Goal: Use online tool/utility: Utilize a website feature to perform a specific function

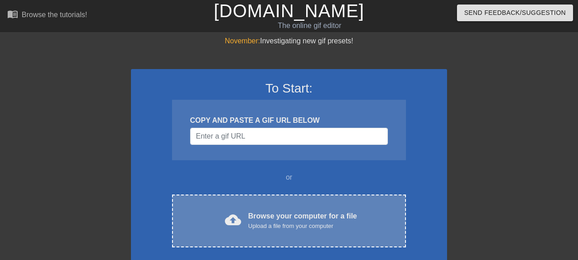
click at [295, 214] on div "Browse your computer for a file Upload a file from your computer" at bounding box center [302, 221] width 109 height 20
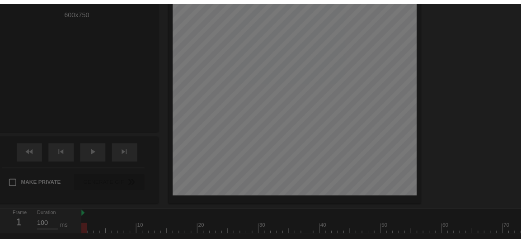
scroll to position [22, 0]
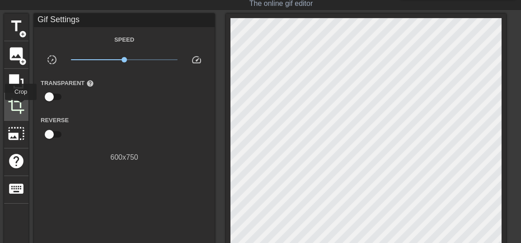
click at [21, 106] on span "crop" at bounding box center [16, 105] width 17 height 17
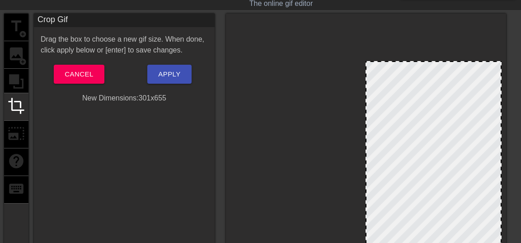
drag, startPoint x: 232, startPoint y: 19, endPoint x: 367, endPoint y: 61, distance: 141.7
click at [367, 61] on div at bounding box center [366, 61] width 9 height 9
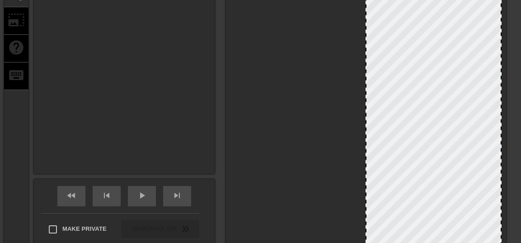
scroll to position [163, 0]
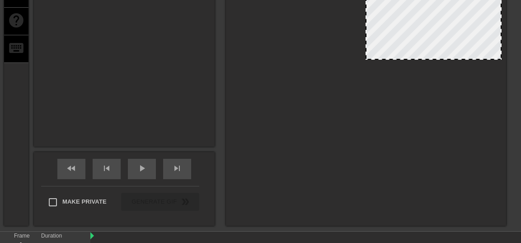
drag, startPoint x: 464, startPoint y: 213, endPoint x: 482, endPoint y: 56, distance: 157.8
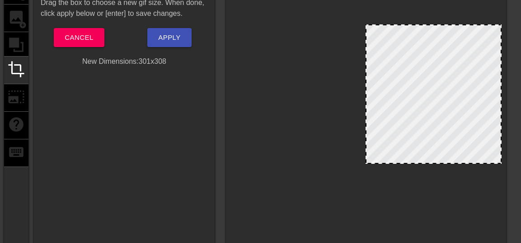
scroll to position [56, 0]
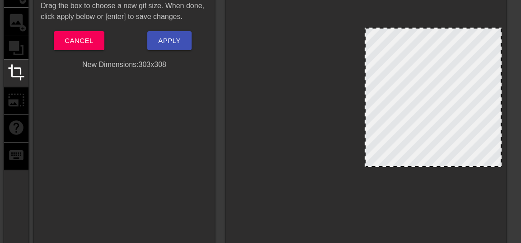
click at [366, 94] on div at bounding box center [433, 97] width 137 height 139
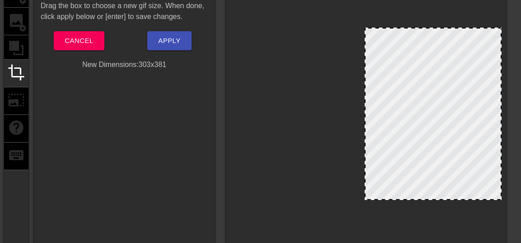
drag, startPoint x: 412, startPoint y: 165, endPoint x: 416, endPoint y: 198, distance: 33.1
click at [416, 198] on div at bounding box center [433, 114] width 137 height 172
click at [501, 96] on div at bounding box center [366, 156] width 280 height 352
click at [175, 47] on span "Apply" at bounding box center [169, 41] width 22 height 12
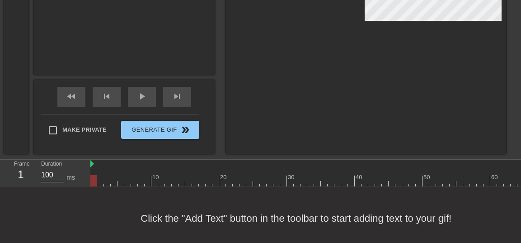
scroll to position [235, 0]
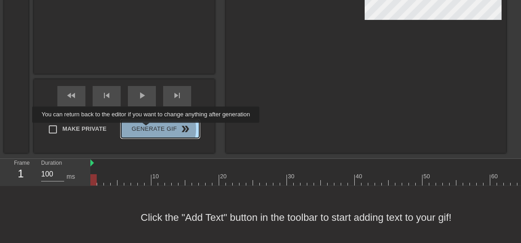
click at [159, 129] on span "Generate Gif double_arrow" at bounding box center [160, 128] width 71 height 11
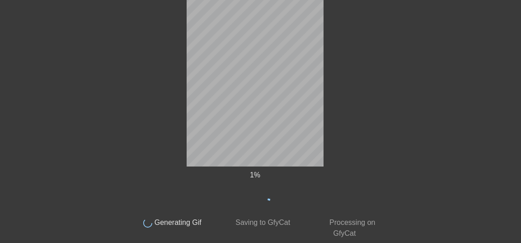
scroll to position [0, 0]
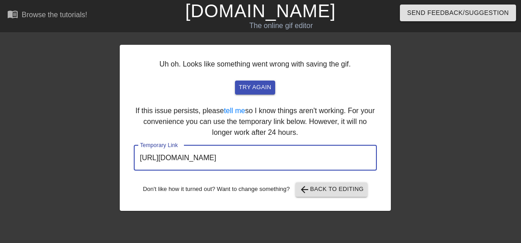
drag, startPoint x: 141, startPoint y: 159, endPoint x: 351, endPoint y: 155, distance: 209.6
click at [351, 155] on input "[URL][DOMAIN_NAME]" at bounding box center [255, 157] width 243 height 25
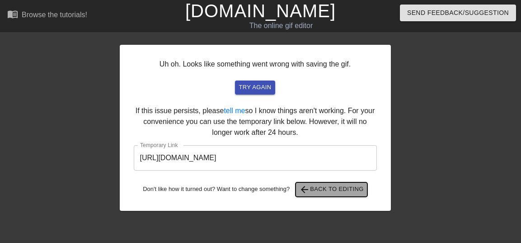
click at [299, 195] on span "arrow_back Back to Editing" at bounding box center [331, 189] width 65 height 11
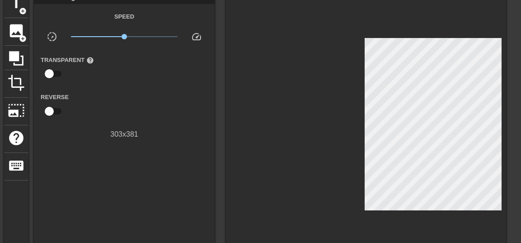
scroll to position [44, 0]
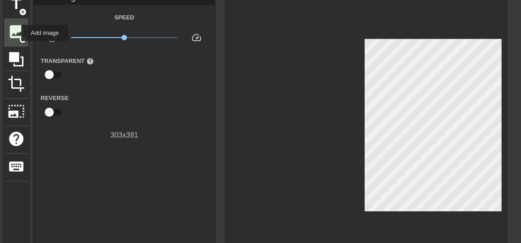
click at [15, 33] on span "image" at bounding box center [16, 31] width 17 height 17
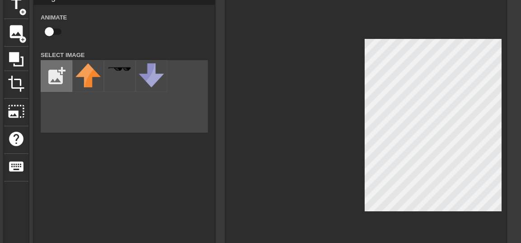
click at [54, 82] on input "file" at bounding box center [56, 76] width 31 height 31
type input "C:\fakepath\rss-pmmodi.jpeg"
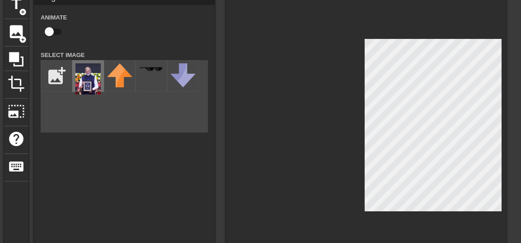
click at [84, 83] on img at bounding box center [87, 78] width 25 height 31
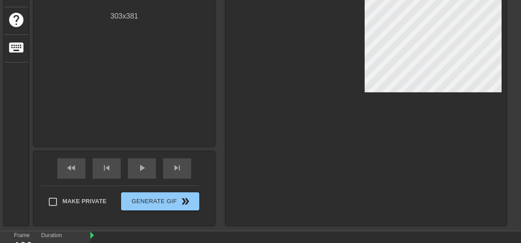
scroll to position [164, 0]
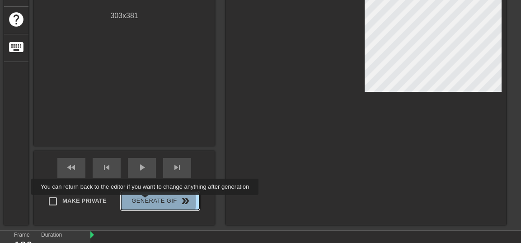
click at [159, 201] on span "Generate Gif double_arrow" at bounding box center [160, 200] width 71 height 11
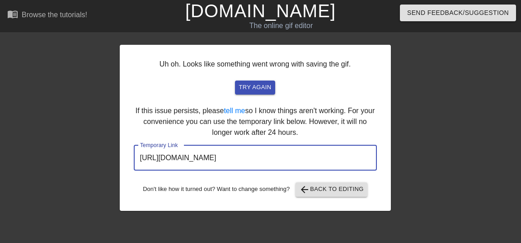
drag, startPoint x: 141, startPoint y: 157, endPoint x: 309, endPoint y: 162, distance: 168.1
click at [349, 159] on input "[URL][DOMAIN_NAME]" at bounding box center [255, 157] width 243 height 25
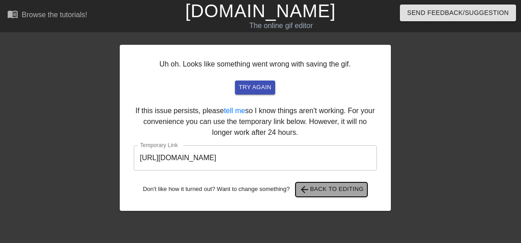
click at [299, 195] on span "arrow_back Back to Editing" at bounding box center [331, 189] width 65 height 11
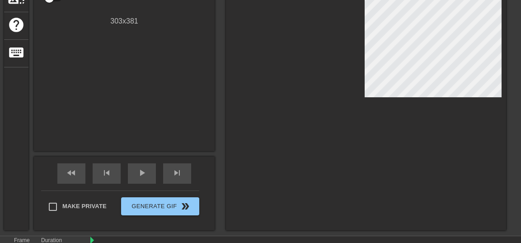
scroll to position [200, 0]
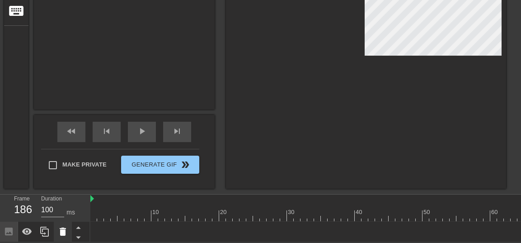
click at [62, 234] on icon at bounding box center [63, 231] width 6 height 8
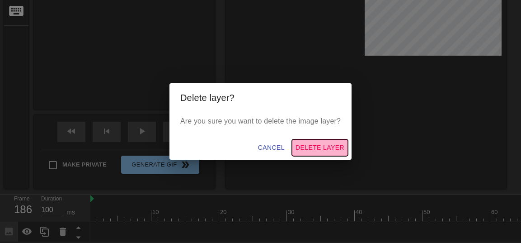
click at [316, 145] on span "Delete Layer" at bounding box center [319, 147] width 49 height 11
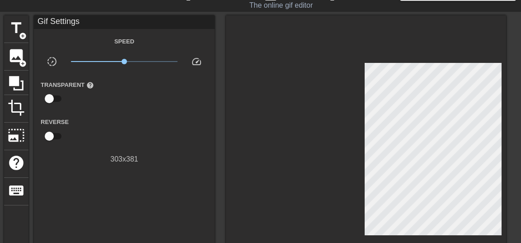
scroll to position [17, 0]
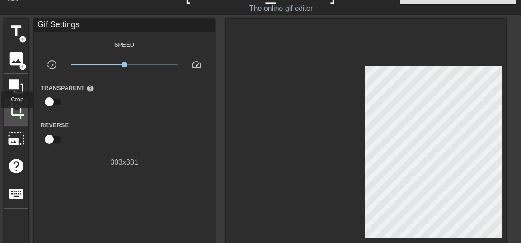
click at [18, 114] on span "crop" at bounding box center [16, 110] width 17 height 17
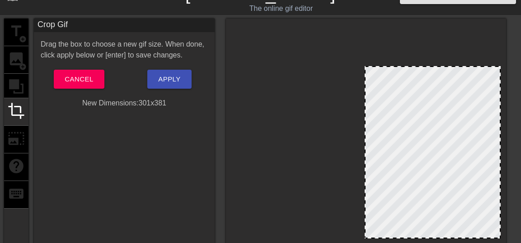
click at [498, 236] on div at bounding box center [433, 152] width 136 height 172
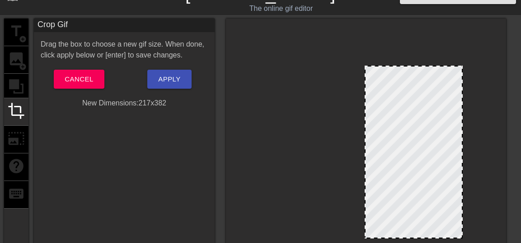
drag, startPoint x: 499, startPoint y: 66, endPoint x: 461, endPoint y: 65, distance: 37.9
click at [461, 65] on div at bounding box center [461, 66] width 9 height 9
click at [366, 131] on div at bounding box center [414, 151] width 98 height 173
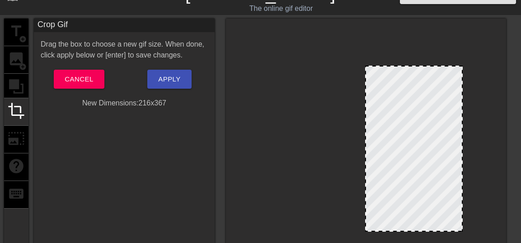
drag, startPoint x: 399, startPoint y: 236, endPoint x: 400, endPoint y: 229, distance: 6.8
click at [400, 229] on div at bounding box center [414, 148] width 98 height 166
click at [175, 85] on span "Apply" at bounding box center [169, 79] width 22 height 12
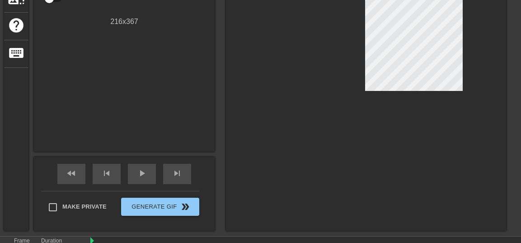
scroll to position [159, 0]
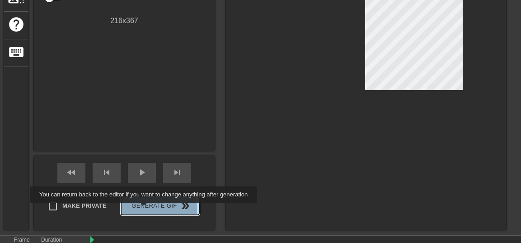
click at [157, 209] on span "Generate Gif double_arrow" at bounding box center [160, 205] width 71 height 11
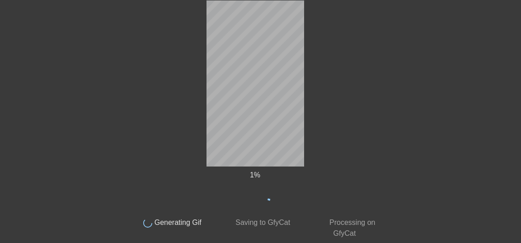
scroll to position [0, 0]
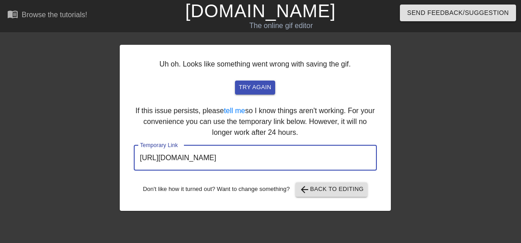
drag, startPoint x: 141, startPoint y: 157, endPoint x: 350, endPoint y: 159, distance: 208.7
click at [350, 159] on input "[URL][DOMAIN_NAME]" at bounding box center [255, 157] width 243 height 25
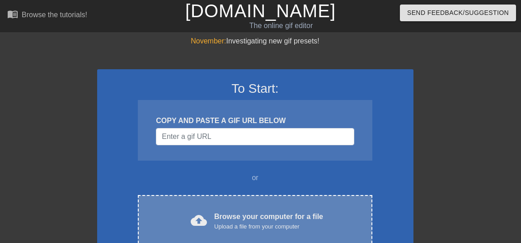
click at [278, 215] on div "Browse your computer for a file Upload a file from your computer" at bounding box center [268, 221] width 109 height 20
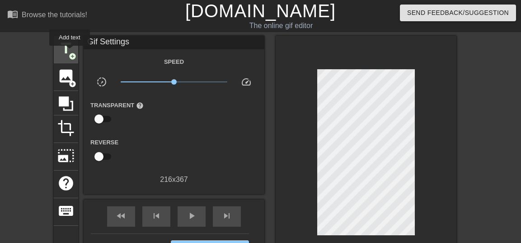
click at [71, 52] on span "title" at bounding box center [65, 48] width 17 height 17
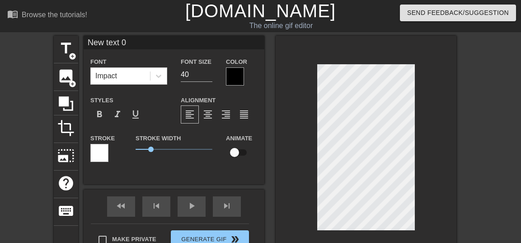
drag, startPoint x: 88, startPoint y: 44, endPoint x: 140, endPoint y: 44, distance: 52.4
click at [140, 44] on input "New text 0" at bounding box center [174, 43] width 181 height 14
paste input "गौरवपूर्ण क्षण"
type input "गौरवपूर्ण क्षण"
type input "32"
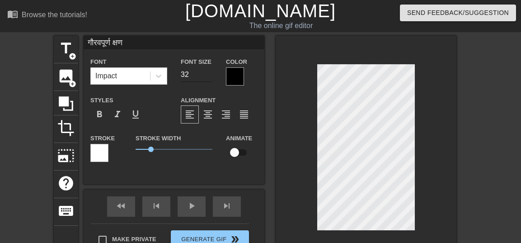
click at [208, 82] on input "32" at bounding box center [197, 74] width 32 height 14
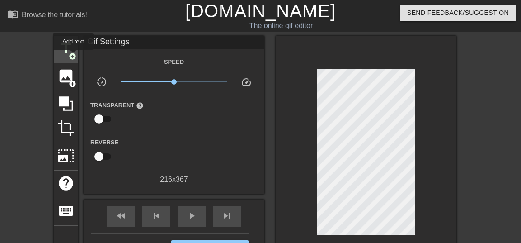
click at [75, 56] on span "add_circle" at bounding box center [73, 56] width 8 height 8
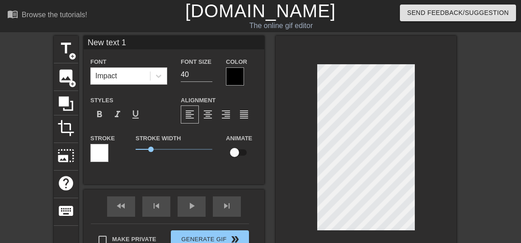
drag, startPoint x: 89, startPoint y: 42, endPoint x: 129, endPoint y: 44, distance: 39.3
click at [129, 44] on input "New text 1" at bounding box center [174, 43] width 181 height 14
paste input "आरएसएस100वर्ष"
type input "आरएसएस100वर्ष"
click at [210, 82] on input "29" at bounding box center [197, 74] width 32 height 14
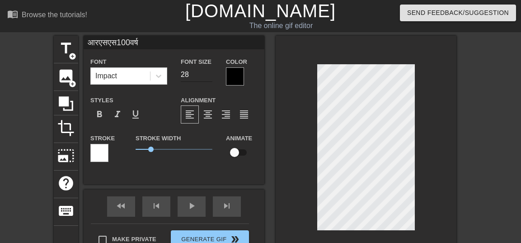
type input "27"
click at [210, 82] on input "27" at bounding box center [197, 74] width 32 height 14
click at [89, 43] on input "आरएसएस100वर्ष" at bounding box center [174, 43] width 181 height 14
type input "#आरएसएस100वर्ष"
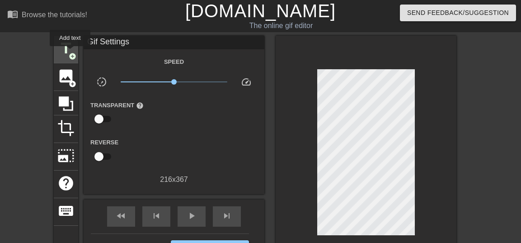
click at [71, 52] on span "add_circle" at bounding box center [73, 56] width 8 height 8
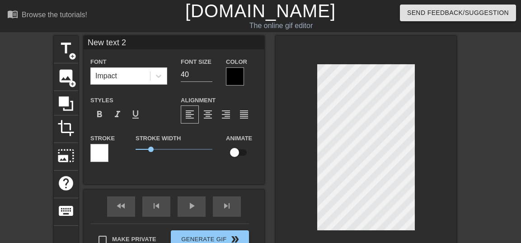
drag, startPoint x: 88, startPoint y: 42, endPoint x: 146, endPoint y: 42, distance: 58.3
click at [146, 42] on input "New text 2" at bounding box center [174, 43] width 181 height 14
click at [88, 43] on input "New text 2" at bounding box center [174, 43] width 181 height 14
click at [94, 44] on input "#New text 2" at bounding box center [174, 43] width 181 height 14
drag, startPoint x: 94, startPoint y: 44, endPoint x: 136, endPoint y: 46, distance: 43.0
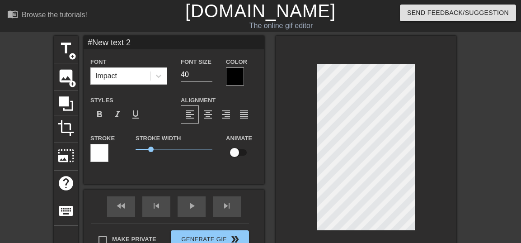
click at [139, 46] on input "#New text 2" at bounding box center [174, 43] width 181 height 14
paste input "मोदी है तो मुमकिन है"
click at [112, 44] on input "#मोदी है तो मुमकिन है" at bounding box center [174, 43] width 181 height 14
click at [111, 45] on input "#मोदी है तो मुमकिन है" at bounding box center [174, 43] width 181 height 14
click at [115, 43] on input "#मोदीहै तो मुमकिन है" at bounding box center [174, 43] width 181 height 14
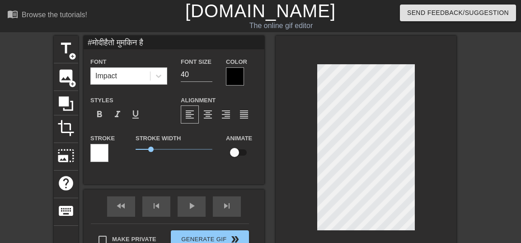
click at [120, 43] on input "#मोदीहैतो मुमकिन है" at bounding box center [174, 43] width 181 height 14
click at [144, 44] on input "#मोदीहैतोमुमकिन है" at bounding box center [174, 43] width 181 height 14
type input "#मोदीहैतोमुमकिनहै"
click at [208, 82] on input "33" at bounding box center [197, 74] width 32 height 14
type input "25"
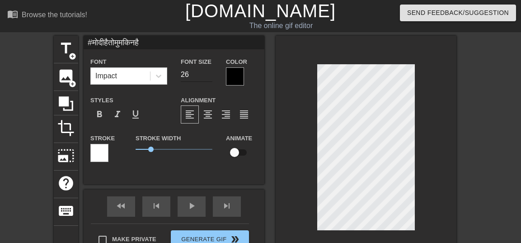
click at [208, 82] on input "25" at bounding box center [197, 74] width 32 height 14
drag, startPoint x: 89, startPoint y: 44, endPoint x: 145, endPoint y: 45, distance: 56.0
click at [145, 45] on input "#मोदीहैतोमुमकिनहै" at bounding box center [174, 43] width 181 height 14
type input "गौरवपूर्ण क्षण"
type input "32"
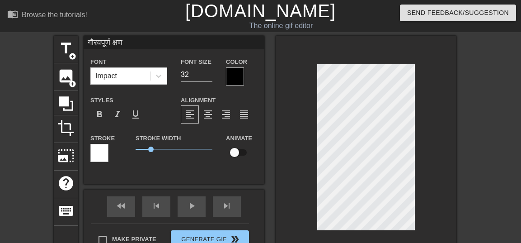
drag, startPoint x: 89, startPoint y: 41, endPoint x: 120, endPoint y: 42, distance: 31.2
click at [125, 43] on input "गौरवपूर्ण क्षण" at bounding box center [174, 43] width 181 height 14
type input "#आरएसएस100वर्ष"
type input "27"
drag, startPoint x: 90, startPoint y: 42, endPoint x: 149, endPoint y: 43, distance: 59.2
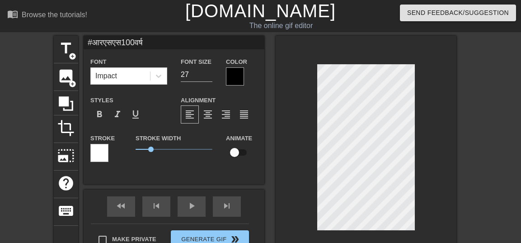
click at [149, 43] on input "#आरएसएस100वर्ष" at bounding box center [174, 43] width 181 height 14
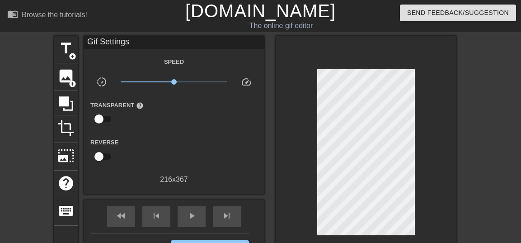
click at [286, 186] on div at bounding box center [366, 154] width 181 height 237
click at [68, 57] on div "title add_circle" at bounding box center [66, 50] width 24 height 28
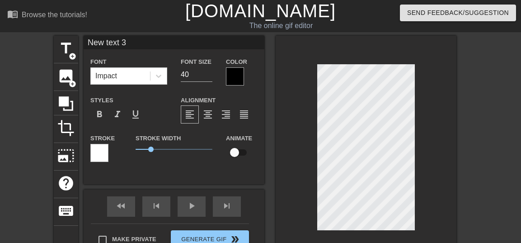
drag, startPoint x: 89, startPoint y: 44, endPoint x: 131, endPoint y: 43, distance: 41.6
click at [131, 43] on input "New text 3" at bounding box center [174, 43] width 181 height 14
paste input "संघ शताब्दी वर्ष २०२५ 🇮🇳"
type input "संघ शताब्दी वर्ष २०२५ 🇮🇳"
click at [206, 82] on input "22" at bounding box center [197, 74] width 32 height 14
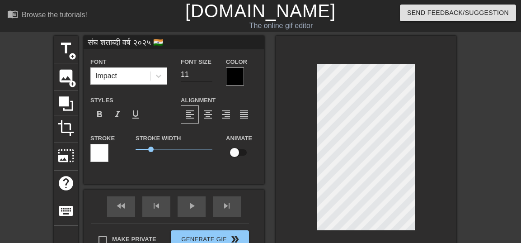
type input "11"
click at [206, 82] on input "11" at bounding box center [197, 74] width 32 height 14
type input "संघ शताब्दी वर्ष २०२५ 🇮🇳"
click at [207, 77] on input "11" at bounding box center [197, 74] width 32 height 14
type input "19"
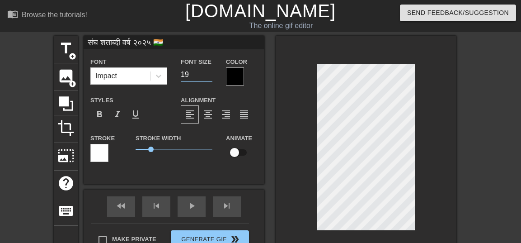
click at [206, 79] on input "19" at bounding box center [197, 74] width 32 height 14
type input "संघ शताब्दी वर्ष २०२५ 🇮🇳"
type input "19"
type input "गौरवपूर्ण क्षण"
type input "25"
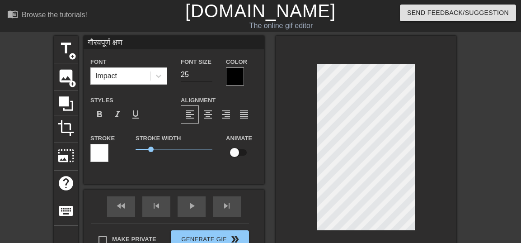
click at [207, 82] on input "25" at bounding box center [197, 74] width 32 height 14
click at [100, 115] on span "format_bold" at bounding box center [99, 114] width 11 height 11
click at [113, 44] on input "गौरवपूर्ण क्षण" at bounding box center [174, 43] width 181 height 14
type input "गौरवपूर्ण क्षण"
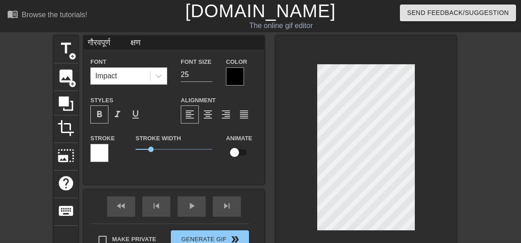
click at [298, 84] on div at bounding box center [366, 149] width 181 height 227
click at [209, 80] on input "26" at bounding box center [197, 74] width 32 height 14
click at [209, 80] on input "27" at bounding box center [197, 74] width 32 height 14
click at [210, 82] on input "26" at bounding box center [197, 74] width 32 height 14
click at [210, 82] on input "25" at bounding box center [197, 74] width 32 height 14
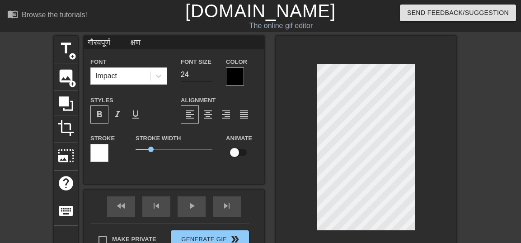
click at [210, 82] on input "24" at bounding box center [197, 74] width 32 height 14
click at [210, 82] on input "23" at bounding box center [197, 74] width 32 height 14
type input "22"
click at [210, 82] on input "22" at bounding box center [197, 74] width 32 height 14
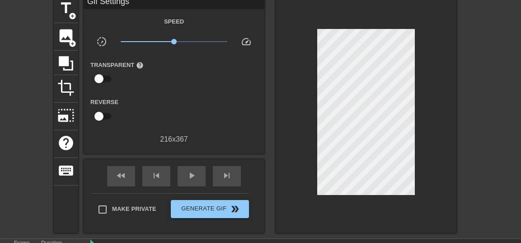
scroll to position [44, 0]
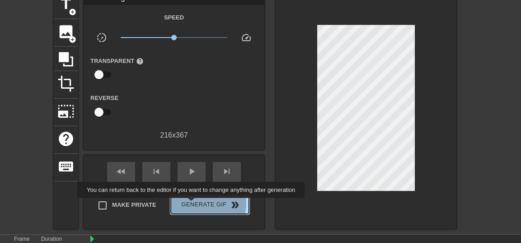
click at [205, 204] on span "Generate Gif double_arrow" at bounding box center [209, 204] width 71 height 11
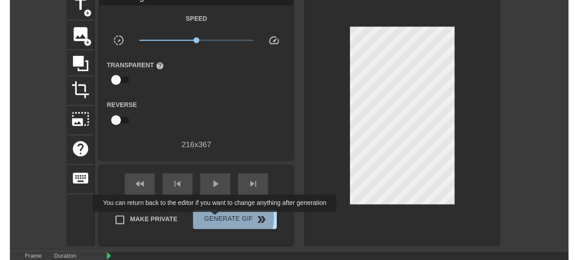
scroll to position [0, 0]
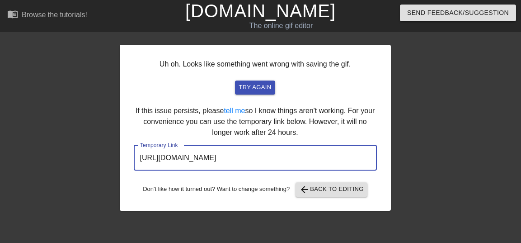
drag, startPoint x: 141, startPoint y: 158, endPoint x: 354, endPoint y: 161, distance: 212.3
click at [354, 161] on input "https://www.gifntext.com/temp_generations/BZzO8oCu.gif" at bounding box center [255, 157] width 243 height 25
